Goal: Information Seeking & Learning: Find specific fact

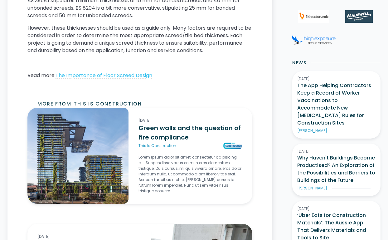
scroll to position [246, 0]
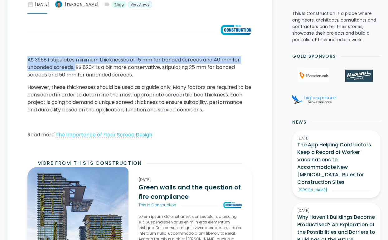
drag, startPoint x: 28, startPoint y: 58, endPoint x: 78, endPoint y: 66, distance: 50.6
click at [78, 66] on p "AS 3958.1 stipulates minimum thicknesses of 15 mm for bonded screeds and 40 mm …" at bounding box center [139, 67] width 225 height 22
copy p "AS 3958.1 stipulates minimum thicknesses of 15 mm for bonded screeds and 40 mm …"
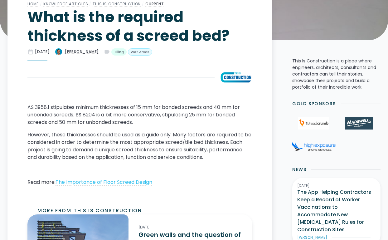
scroll to position [187, 0]
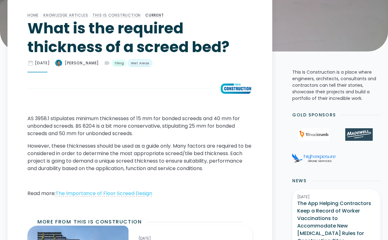
click at [39, 122] on p "AS 3958.1 stipulates minimum thicknesses of 15 mm for bonded screeds and 40 mm …" at bounding box center [139, 126] width 225 height 22
drag, startPoint x: 28, startPoint y: 118, endPoint x: 51, endPoint y: 117, distance: 22.8
click at [51, 117] on p "AS 3958.1 stipulates minimum thicknesses of 15 mm for bonded screeds and 40 mm …" at bounding box center [139, 126] width 225 height 22
copy p "AS 3958.1"
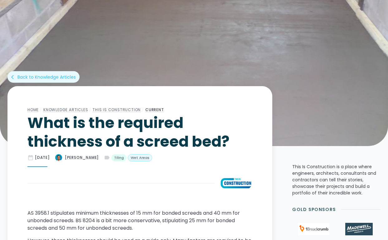
scroll to position [143, 0]
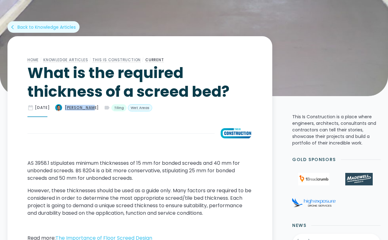
drag, startPoint x: 112, startPoint y: 107, endPoint x: 104, endPoint y: 119, distance: 14.4
click at [85, 110] on div "date_range August 13, 2020 Dean Oliver label Tiling Wet Areas" at bounding box center [139, 108] width 225 height 8
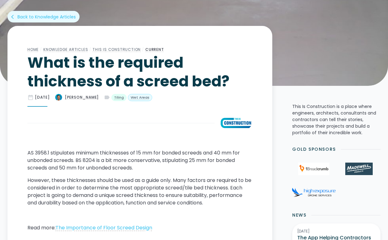
scroll to position [164, 0]
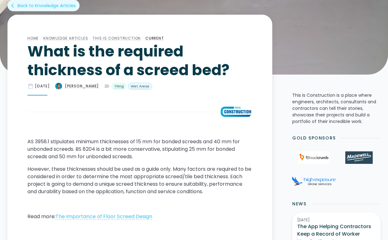
drag, startPoint x: 28, startPoint y: 140, endPoint x: 144, endPoint y: 154, distance: 116.9
click at [144, 154] on p "AS 3958.1 stipulates minimum thicknesses of 15 mm for bonded screeds and 40 mm …" at bounding box center [139, 149] width 225 height 22
copy p "AS 3958.1 stipulates minimum thicknesses of 15 mm for bonded screeds and 40 mm …"
